Goal: Book appointment/travel/reservation

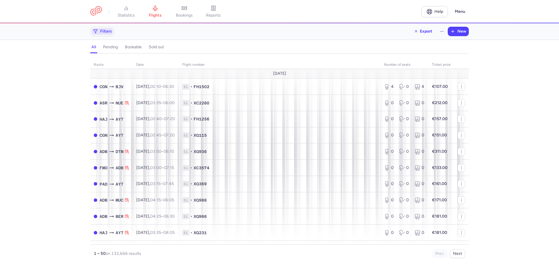
click at [102, 31] on span "Filters" at bounding box center [106, 31] width 12 height 5
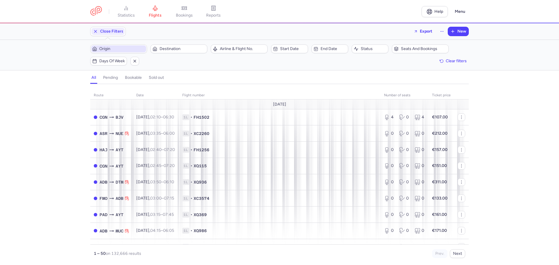
click at [114, 49] on span "Origin" at bounding box center [122, 49] width 46 height 5
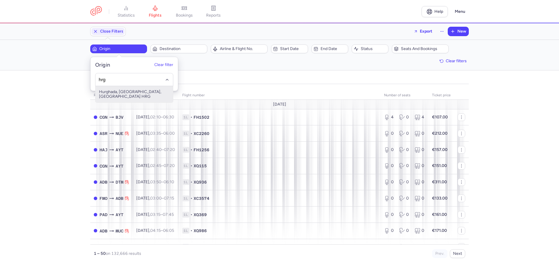
click at [129, 95] on span "Hurghada, [GEOGRAPHIC_DATA], [GEOGRAPHIC_DATA] HRG" at bounding box center [133, 94] width 77 height 16
type input "hrg"
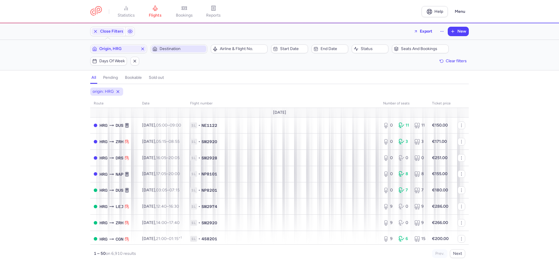
click at [167, 50] on span "Destination" at bounding box center [183, 49] width 46 height 5
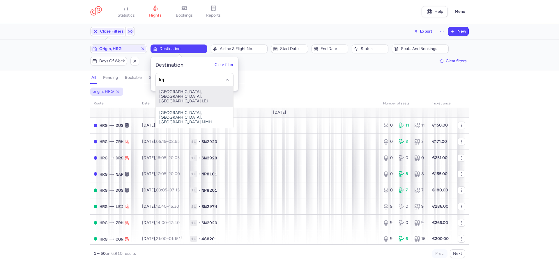
click at [176, 93] on span "[GEOGRAPHIC_DATA], [GEOGRAPHIC_DATA], [GEOGRAPHIC_DATA] LEJ" at bounding box center [194, 96] width 77 height 21
type input "lej"
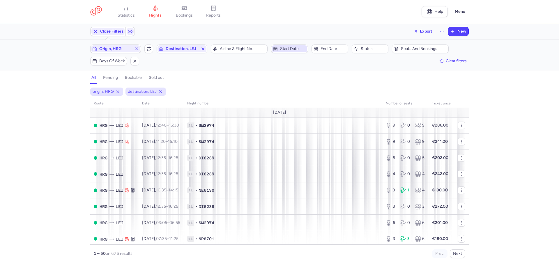
click at [286, 50] on span "Start date" at bounding box center [293, 49] width 26 height 5
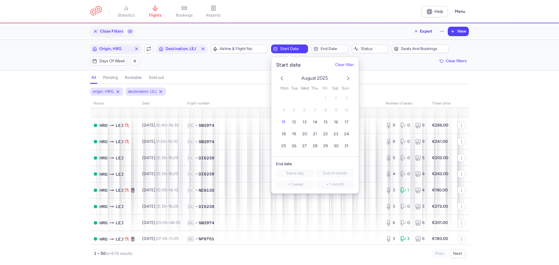
click at [337, 123] on span "16" at bounding box center [336, 122] width 4 height 5
click at [329, 52] on span "End date" at bounding box center [329, 48] width 35 height 7
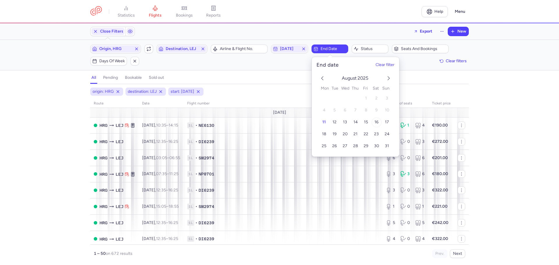
click at [379, 124] on button "16" at bounding box center [376, 122] width 10 height 10
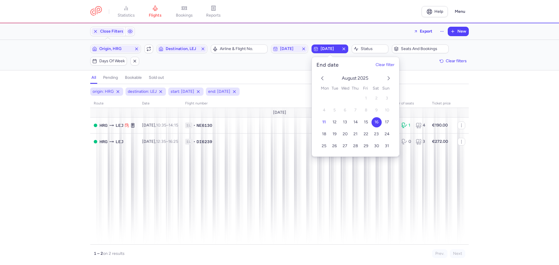
click at [503, 105] on div "origin: HRG destination: LEJ start: [DATE] end: [DATE] route date Flight number…" at bounding box center [279, 177] width 559 height 178
